Goal: Task Accomplishment & Management: Manage account settings

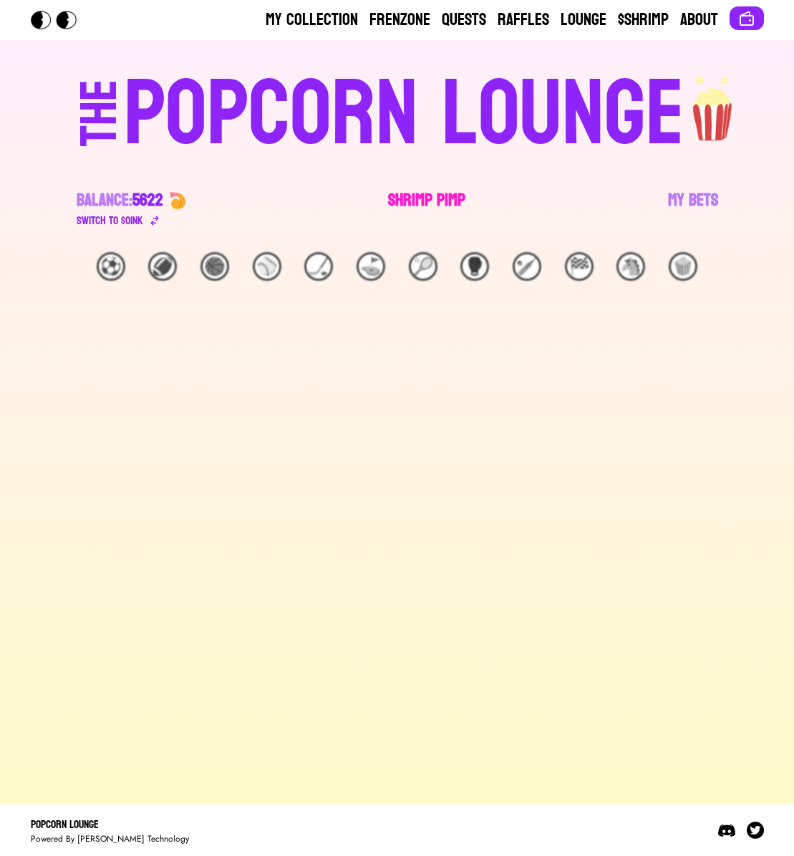
click at [420, 189] on link "Shrimp Pimp" at bounding box center [426, 209] width 77 height 40
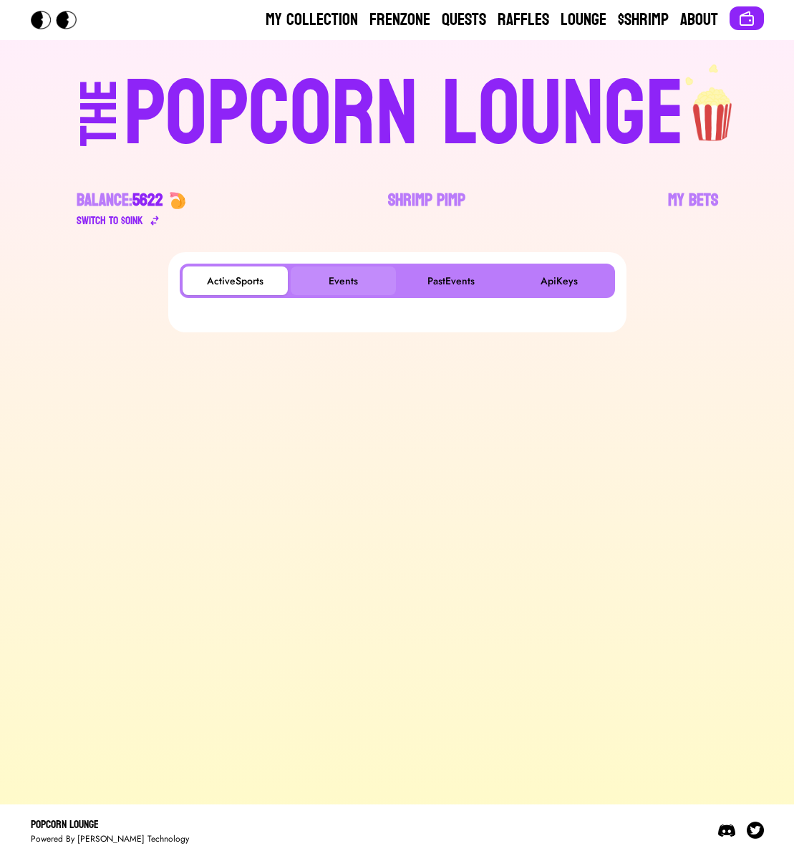
click at [338, 276] on button "Events" at bounding box center [343, 280] width 105 height 29
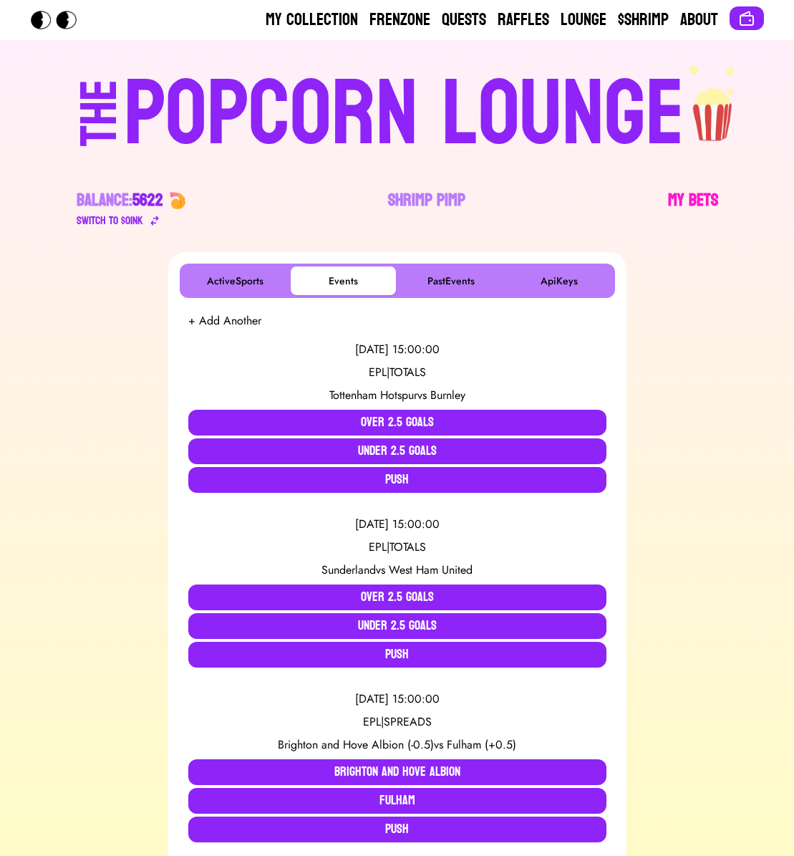
click at [672, 211] on link "My Bets" at bounding box center [693, 209] width 50 height 40
